Goal: Task Accomplishment & Management: Complete application form

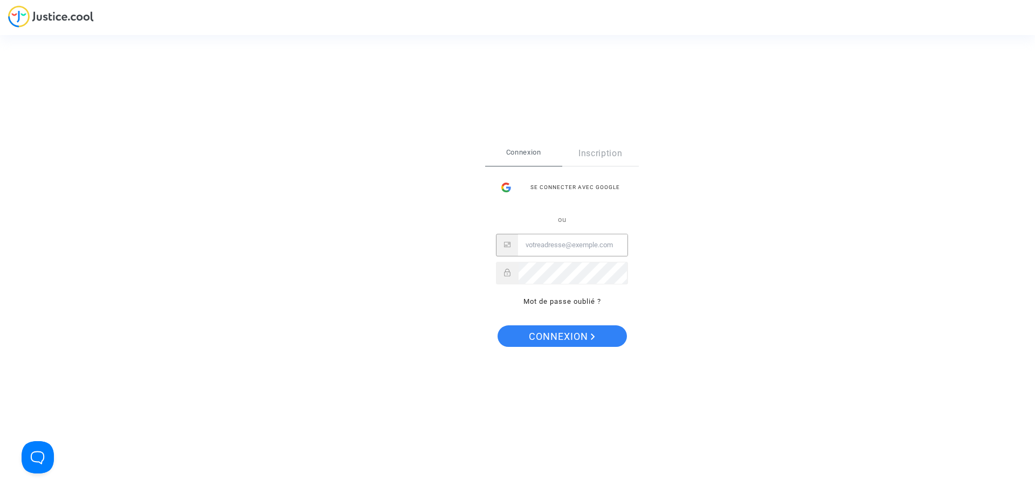
click at [560, 248] on input "Email" at bounding box center [572, 245] width 109 height 22
type input "imitxelena@reclamapormi.com"
click at [498, 326] on button "Connexion" at bounding box center [562, 337] width 129 height 22
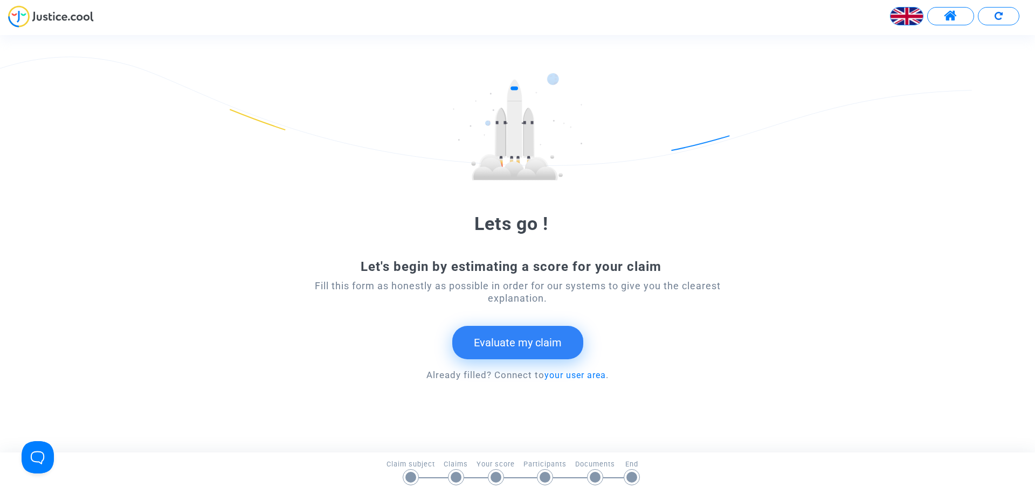
click at [943, 7] on button at bounding box center [950, 16] width 47 height 18
